Goal: Task Accomplishment & Management: Manage account settings

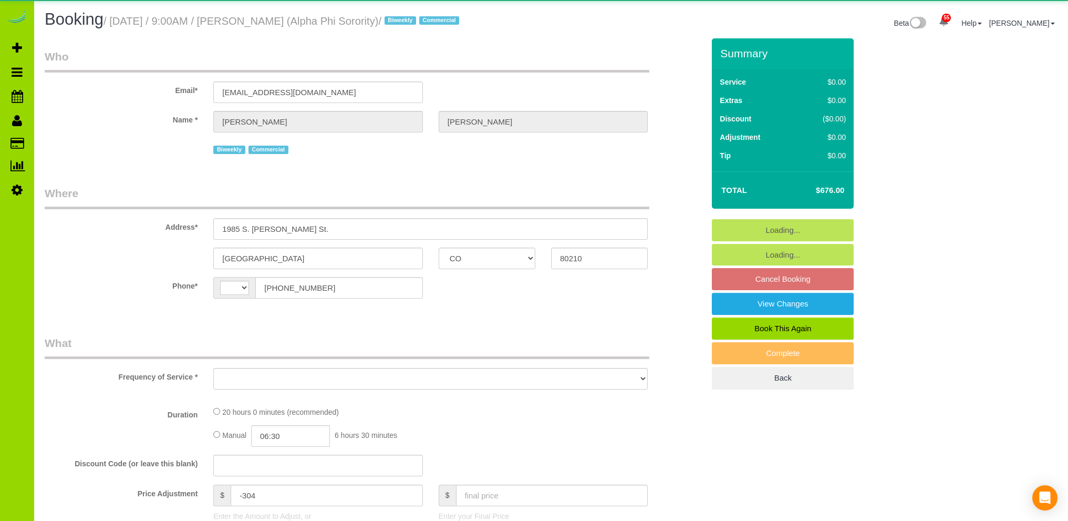
select select "CO"
select select "string:[GEOGRAPHIC_DATA]"
select select "object:1226"
select select "string:fspay-52cb578f-2636-44b4-bfae-146c0648e53a"
select select "spot1"
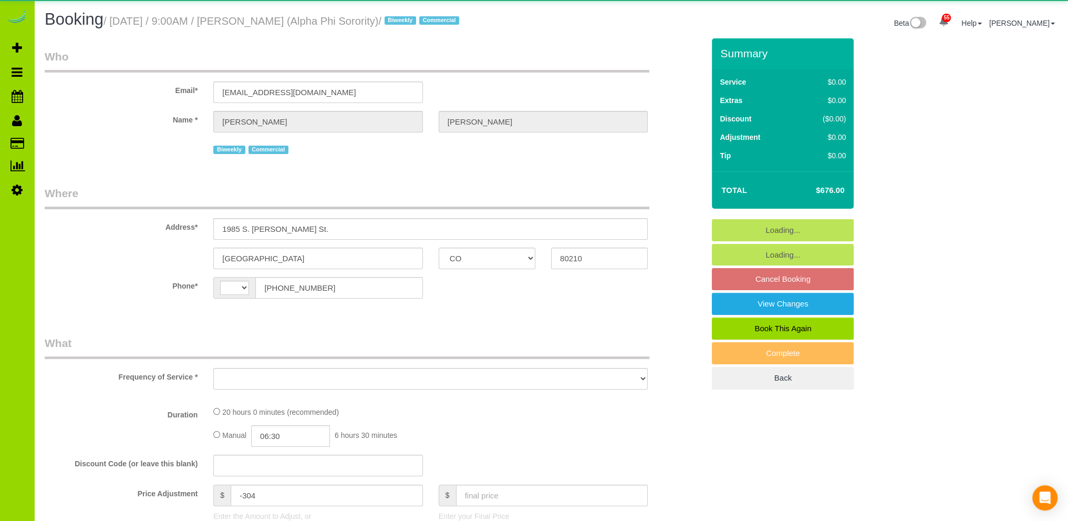
select select "number:1"
select select "number:21"
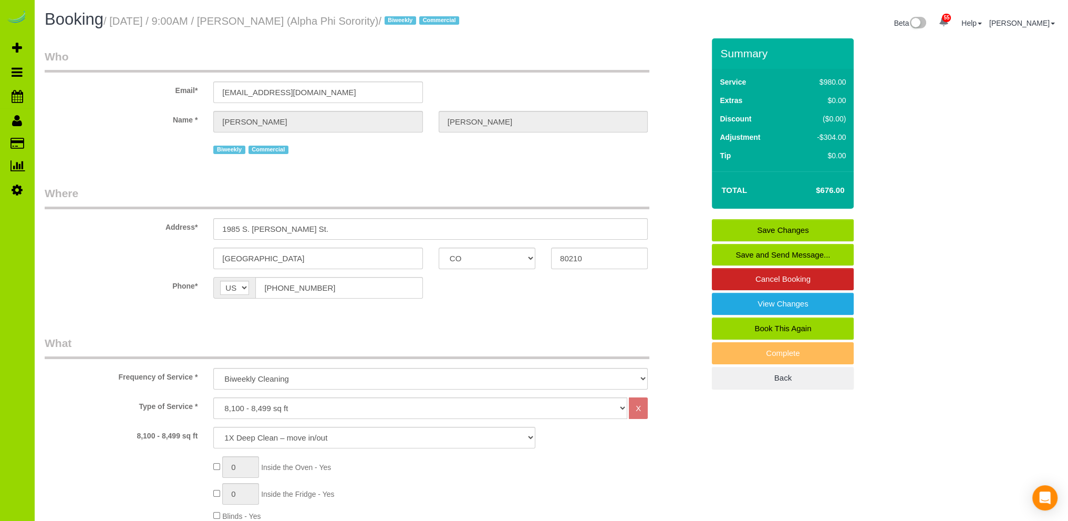
click at [116, 131] on div "Name * Tyler Gingrich" at bounding box center [374, 122] width 675 height 22
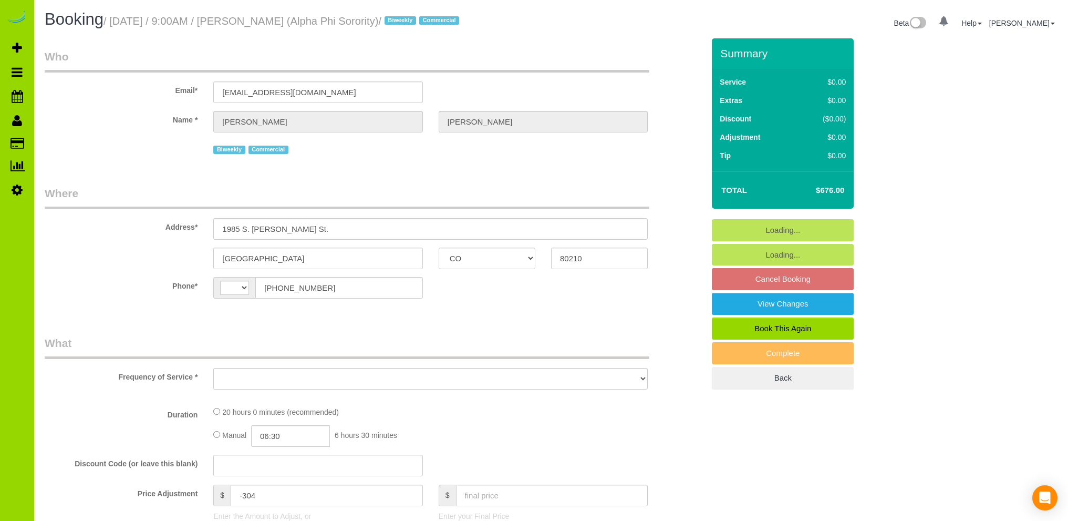
select select "CO"
select select "string:[GEOGRAPHIC_DATA]"
select select "object:898"
select select "string:fspay-52cb578f-2636-44b4-bfae-146c0648e53a"
select select "number:1"
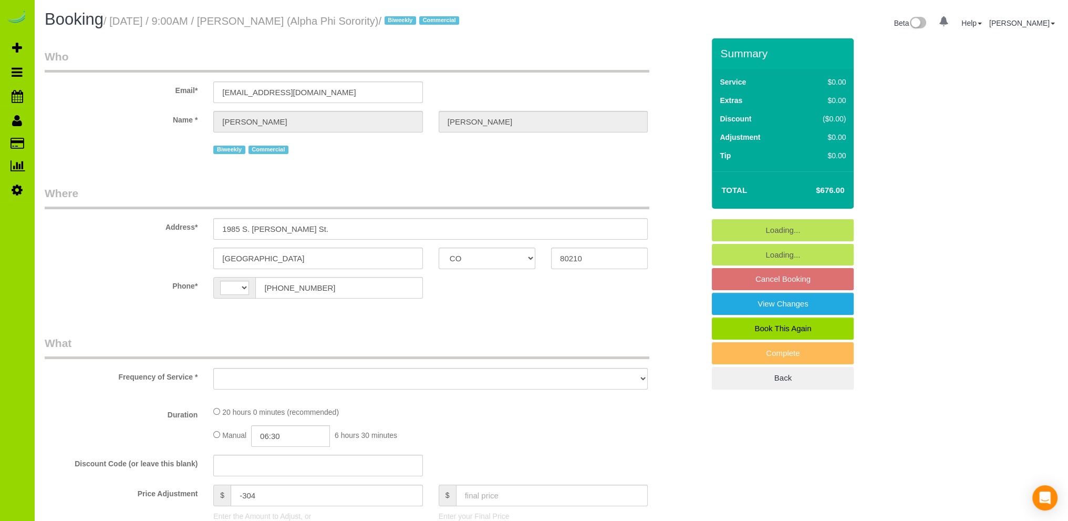
select select "number:21"
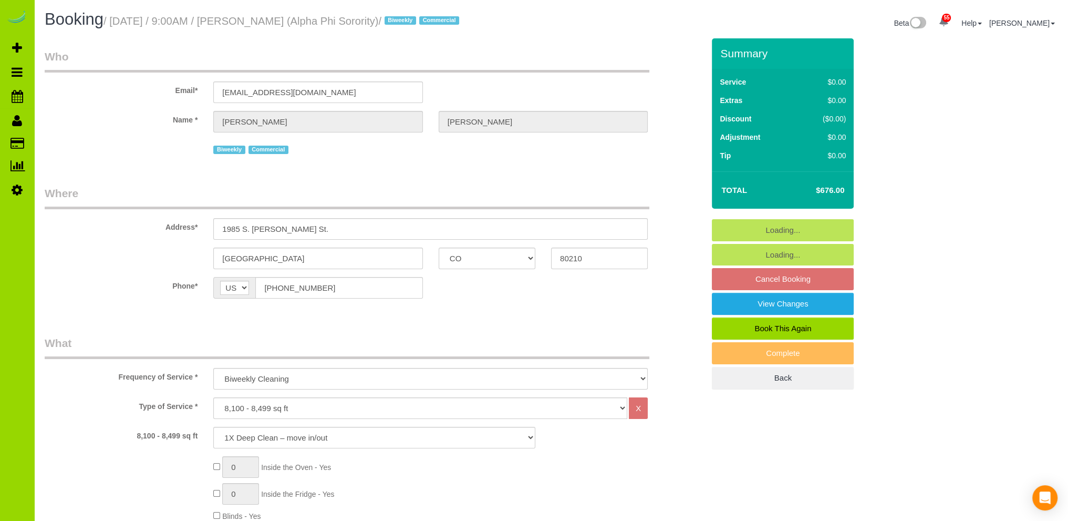
select select "spot1"
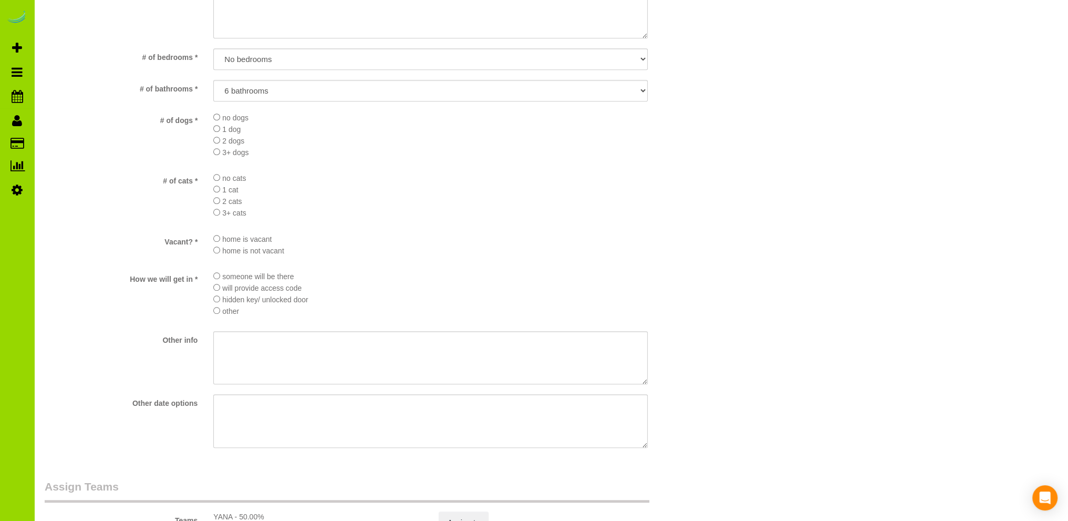
scroll to position [1261, 0]
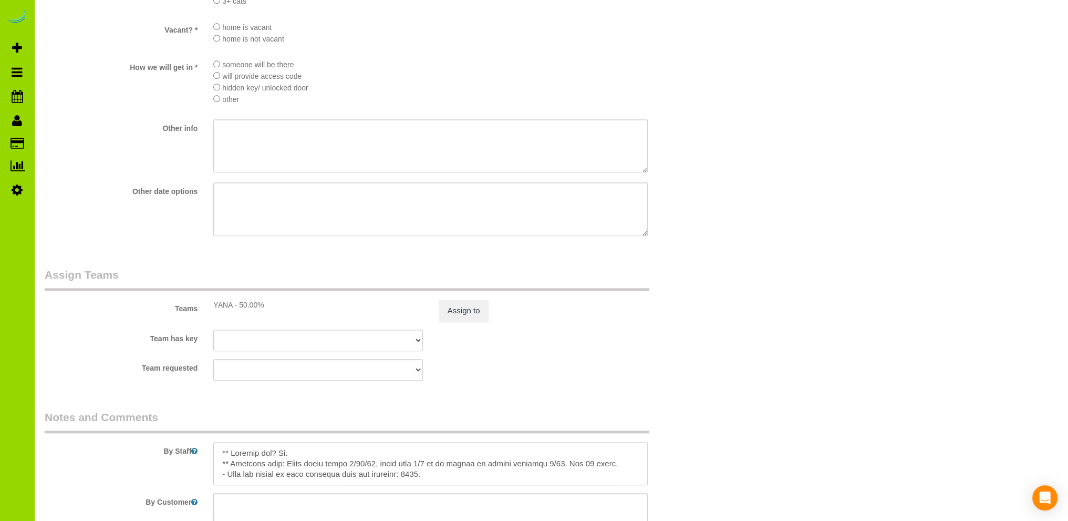
click at [314, 453] on textarea at bounding box center [430, 463] width 435 height 43
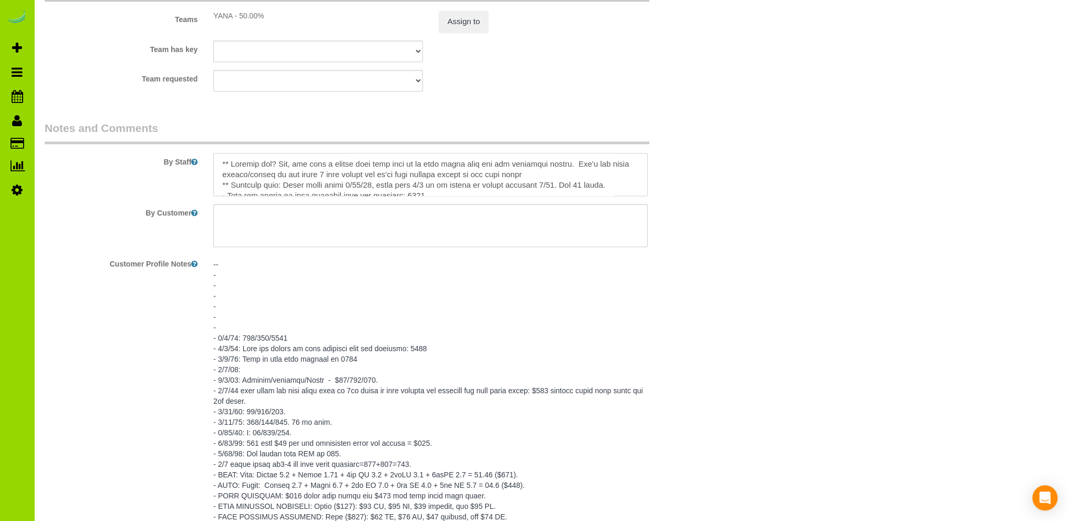
scroll to position [1472, 0]
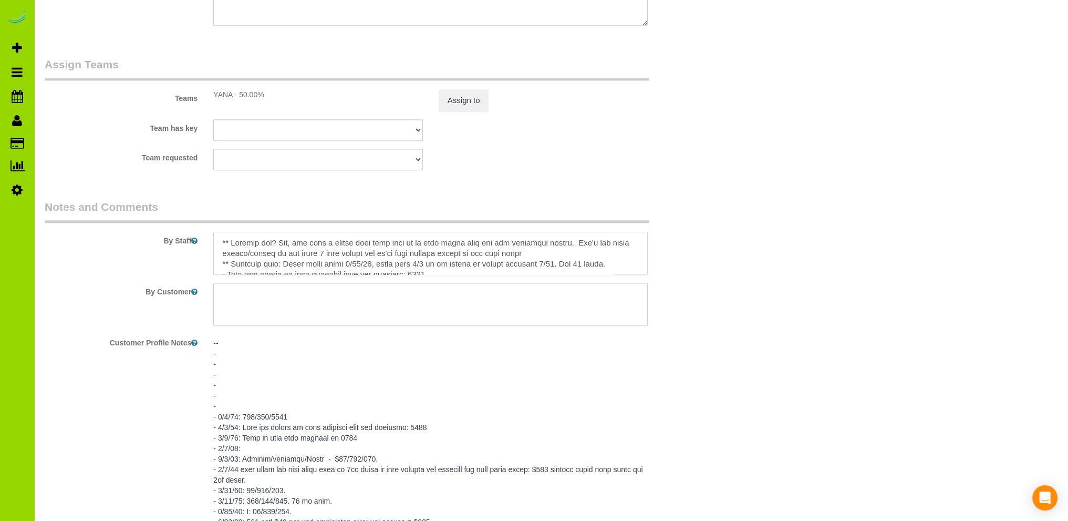
click at [567, 256] on textarea at bounding box center [430, 253] width 435 height 43
click at [372, 268] on textarea at bounding box center [430, 253] width 435 height 43
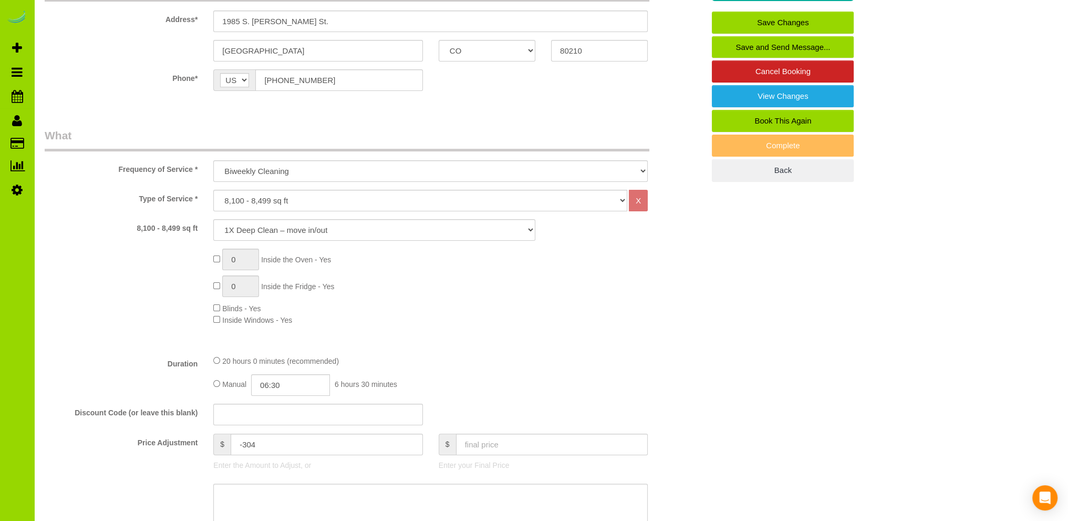
scroll to position [0, 0]
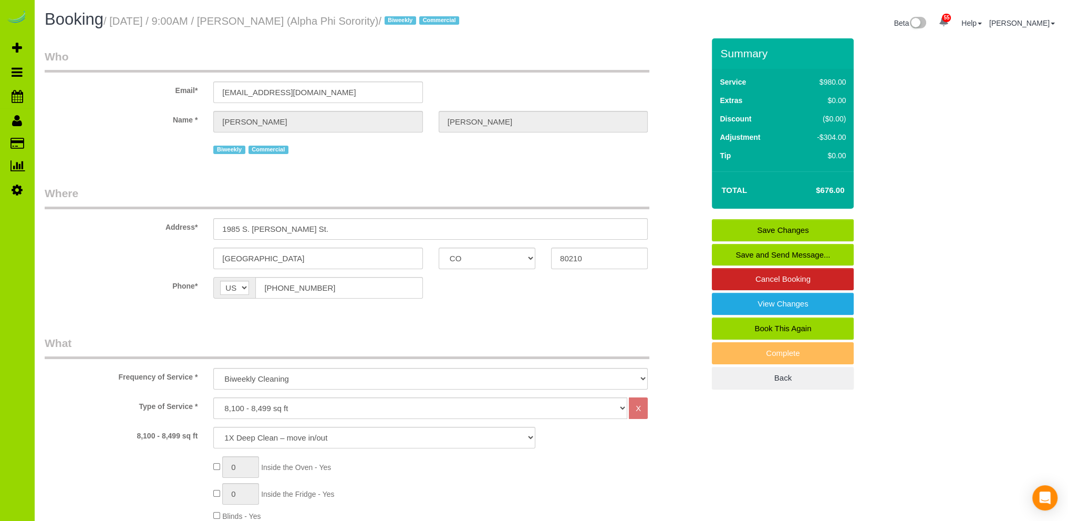
type textarea "** Laundry day? Yes, but just a couple beds will need to be made since they had…"
click at [789, 220] on link "Save Changes" at bounding box center [783, 230] width 142 height 22
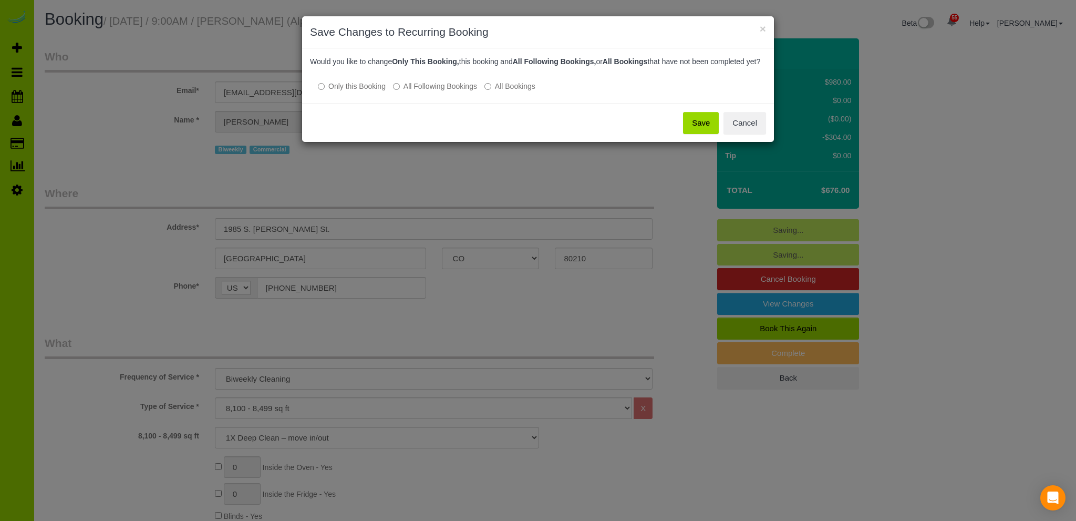
click at [702, 134] on button "Save" at bounding box center [701, 123] width 36 height 22
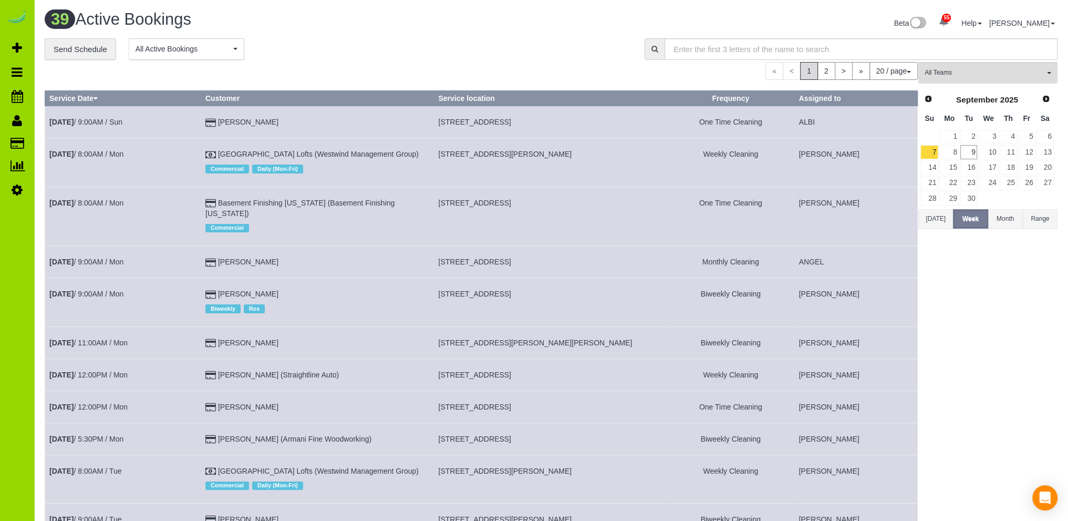
drag, startPoint x: 383, startPoint y: 34, endPoint x: 381, endPoint y: 27, distance: 6.5
click at [383, 31] on div "39 Active Bookings Beta 55 Your Notifications You have 0 alerts × You have 1 to…" at bounding box center [551, 25] width 1029 height 28
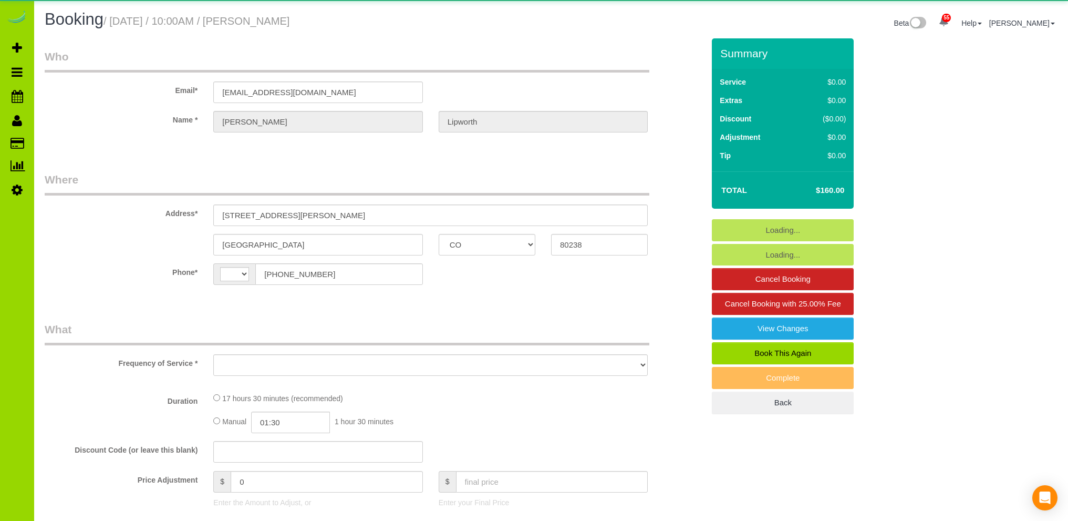
select select "CO"
select select "number:67"
select select "number:5"
select select "number:16"
select select "5"
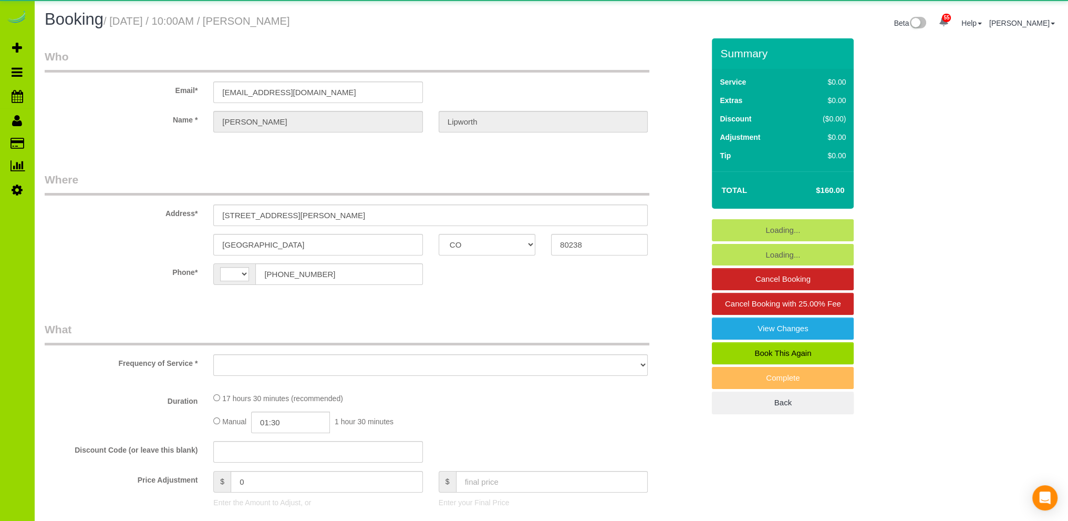
select select "spot1"
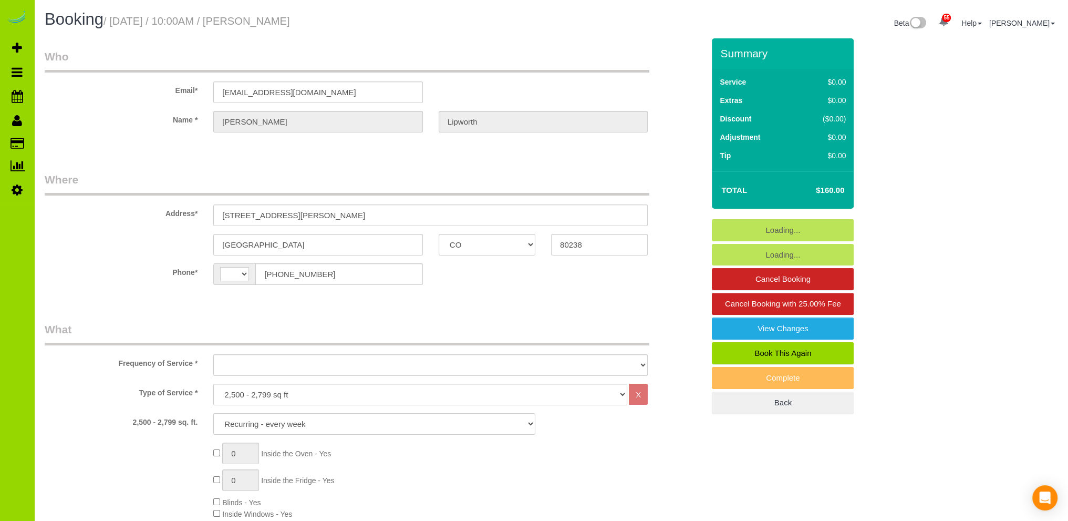
select select "string:[GEOGRAPHIC_DATA]"
select select "object:1247"
select select "5"
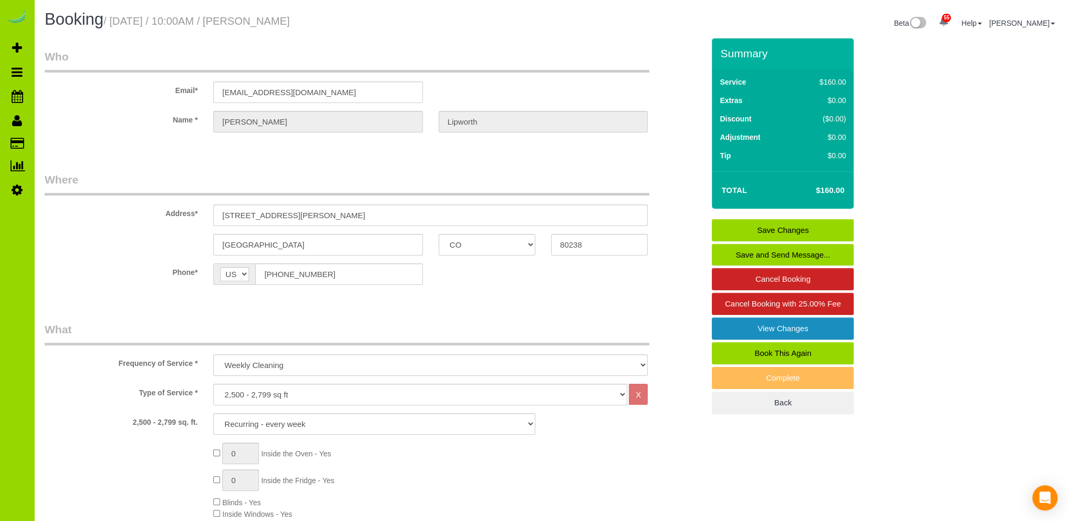
click at [786, 323] on link "View Changes" at bounding box center [783, 328] width 142 height 22
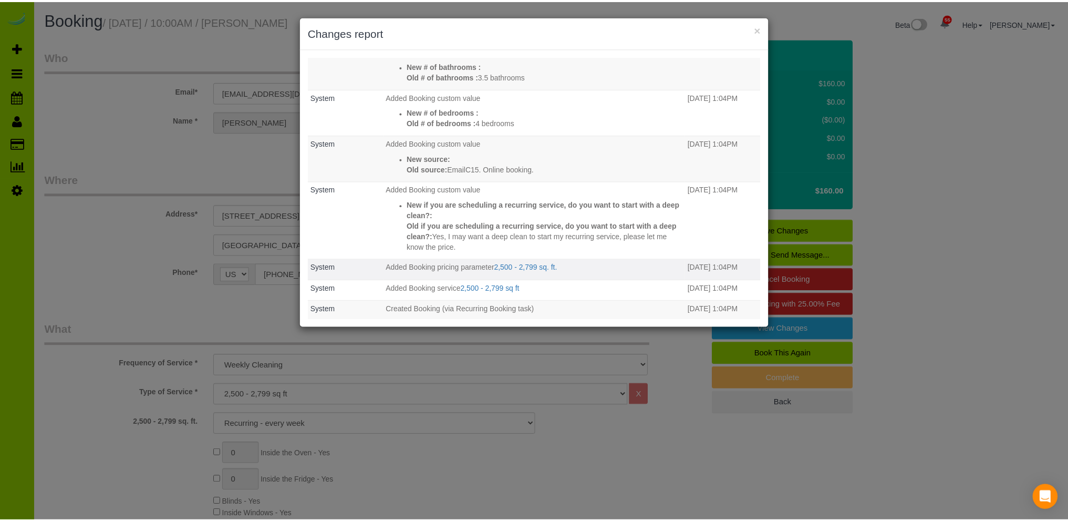
scroll to position [303, 0]
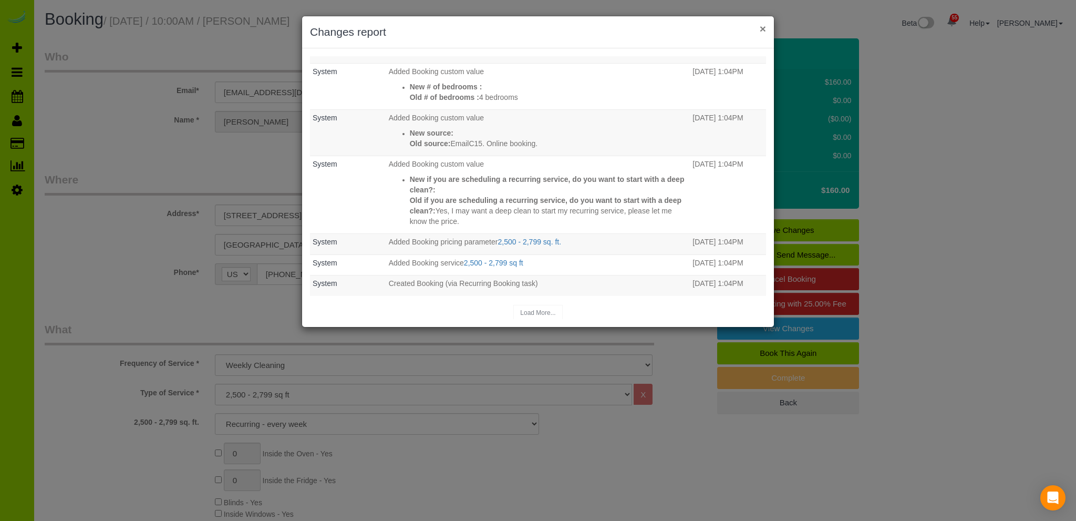
click at [765, 26] on button "×" at bounding box center [763, 28] width 6 height 11
